Goal: Information Seeking & Learning: Check status

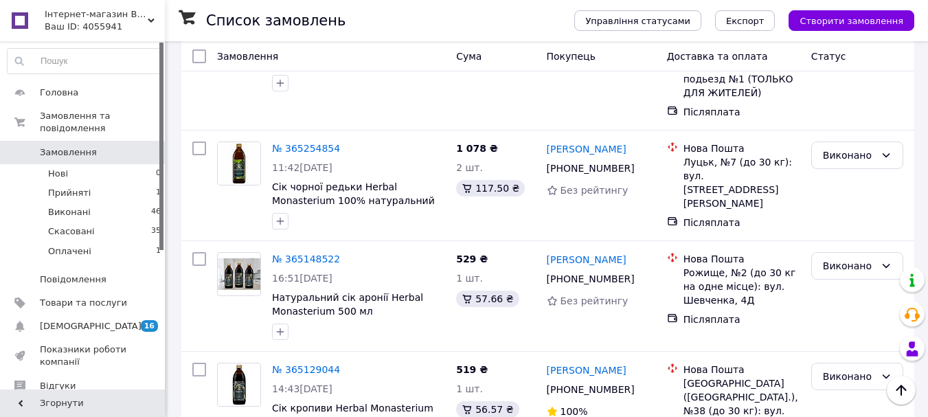
scroll to position [137, 0]
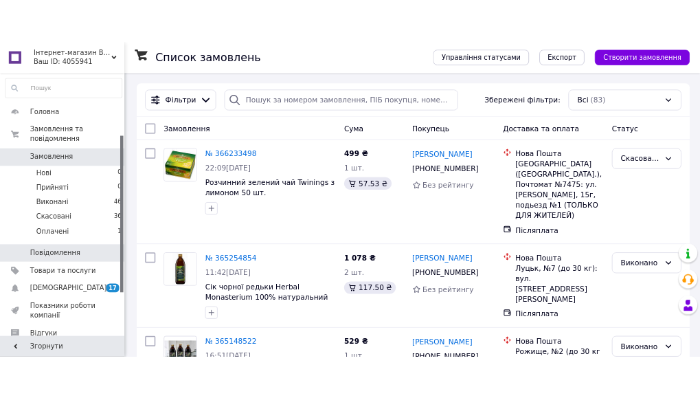
scroll to position [137, 0]
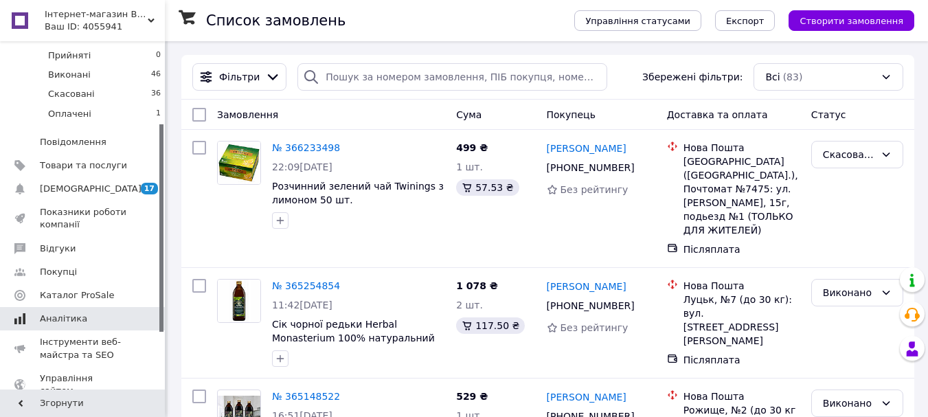
click at [58, 313] on span "Аналітика" at bounding box center [63, 319] width 47 height 12
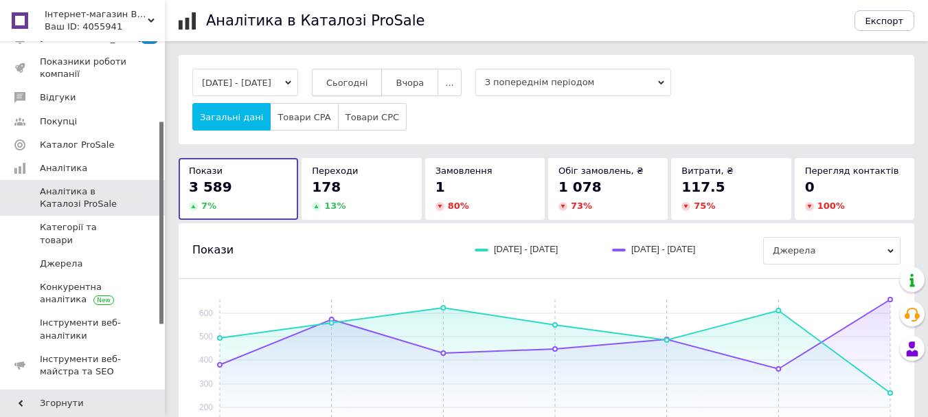
click at [357, 83] on span "Сьогодні" at bounding box center [347, 83] width 42 height 10
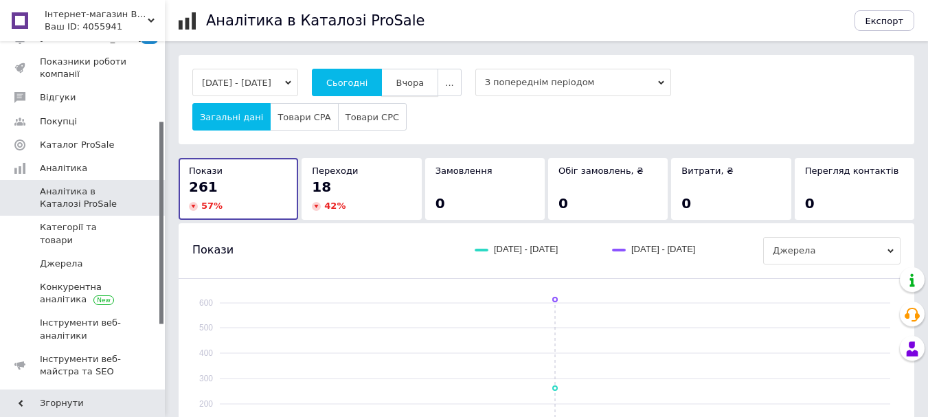
click at [416, 80] on span "Вчора" at bounding box center [410, 83] width 28 height 10
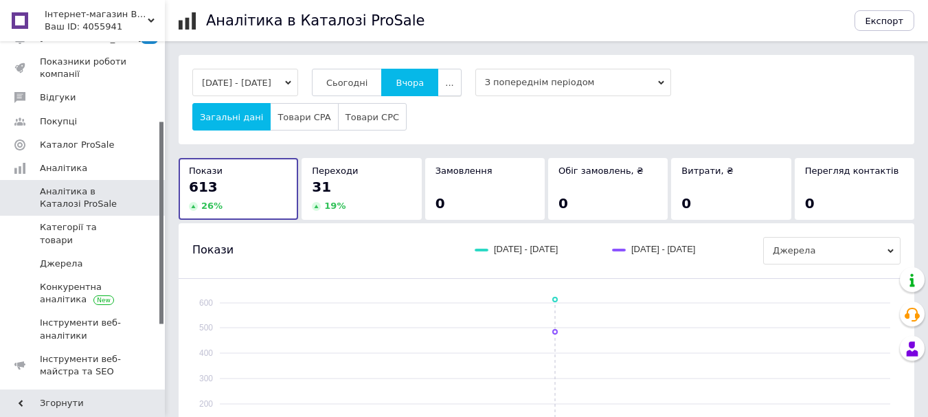
click at [453, 82] on span "..." at bounding box center [449, 83] width 8 height 10
click at [440, 135] on span "Тиждень" at bounding box center [423, 136] width 42 height 10
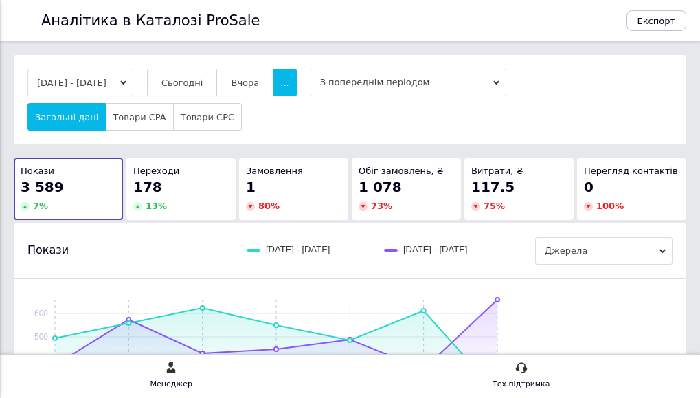
click at [615, 131] on div "Загальні дані Товари CPA Товари CPC" at bounding box center [349, 116] width 645 height 27
click at [604, 115] on div "06.10.2025 - 12.10.2025 Сьогодні Вчора ... З попереднім періодом Загальні дані …" at bounding box center [349, 100] width 645 height 62
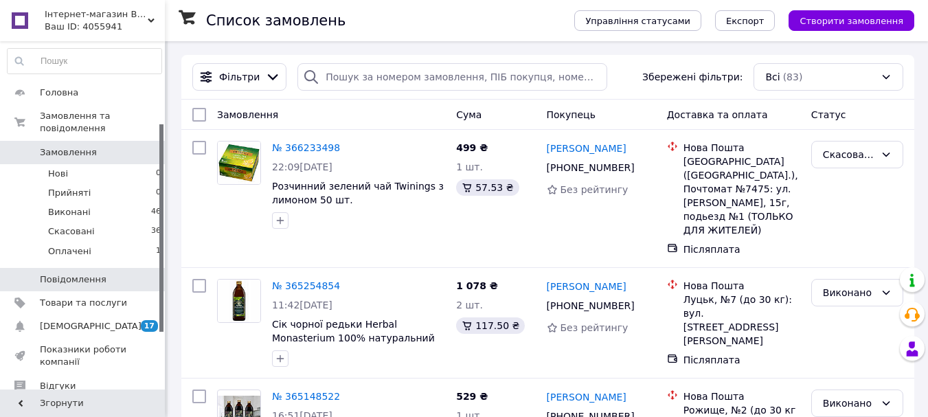
scroll to position [206, 0]
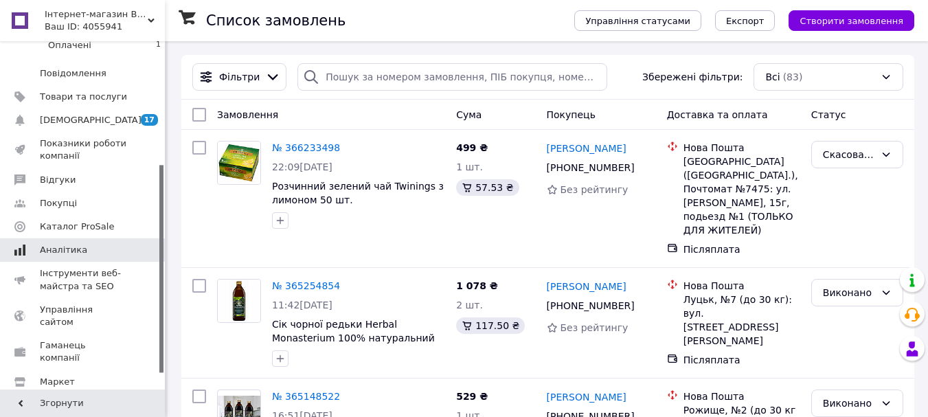
click at [53, 244] on span "Аналітика" at bounding box center [63, 250] width 47 height 12
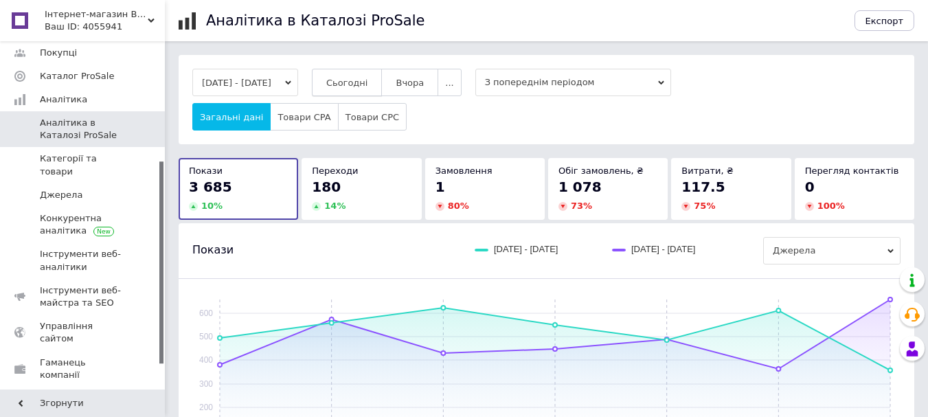
click at [363, 82] on span "Сьогодні" at bounding box center [347, 83] width 42 height 10
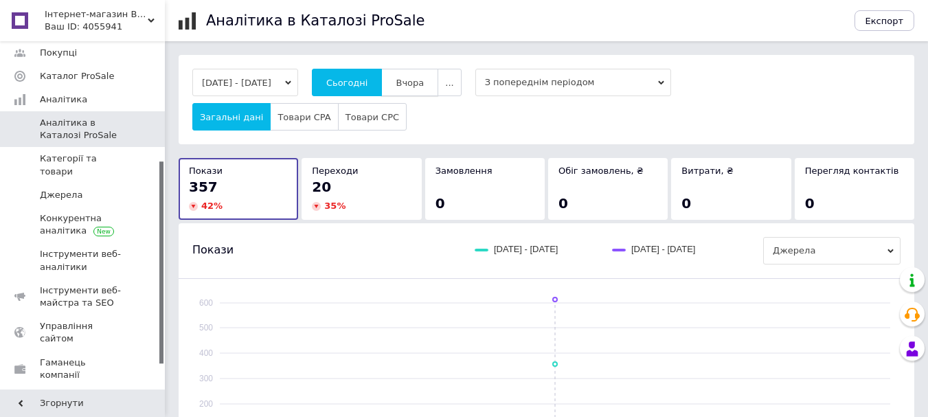
click at [422, 82] on span "Вчора" at bounding box center [410, 83] width 28 height 10
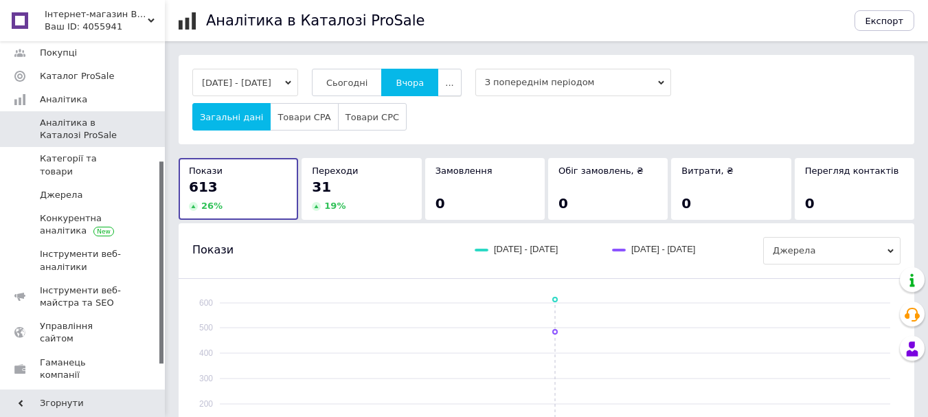
click at [459, 81] on button "..." at bounding box center [449, 82] width 23 height 27
click at [436, 141] on span "Тиждень" at bounding box center [423, 136] width 42 height 10
